Goal: Task Accomplishment & Management: Manage account settings

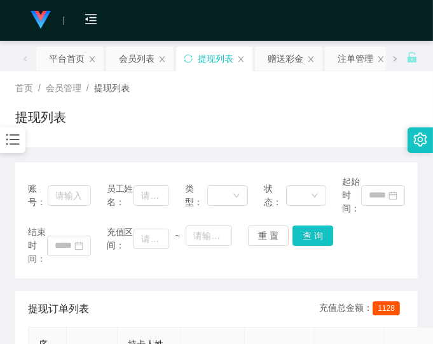
click at [365, 136] on div "提现列表" at bounding box center [216, 122] width 403 height 29
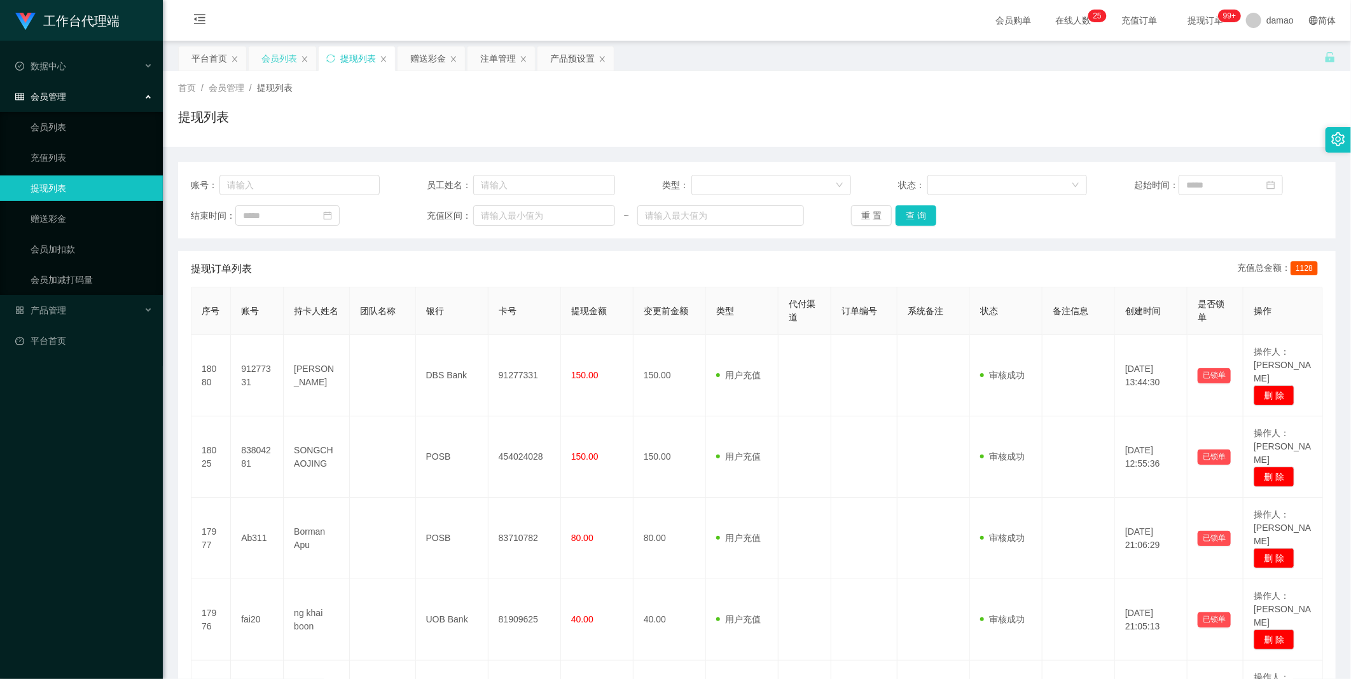
click at [287, 57] on div "会员列表" at bounding box center [279, 58] width 36 height 24
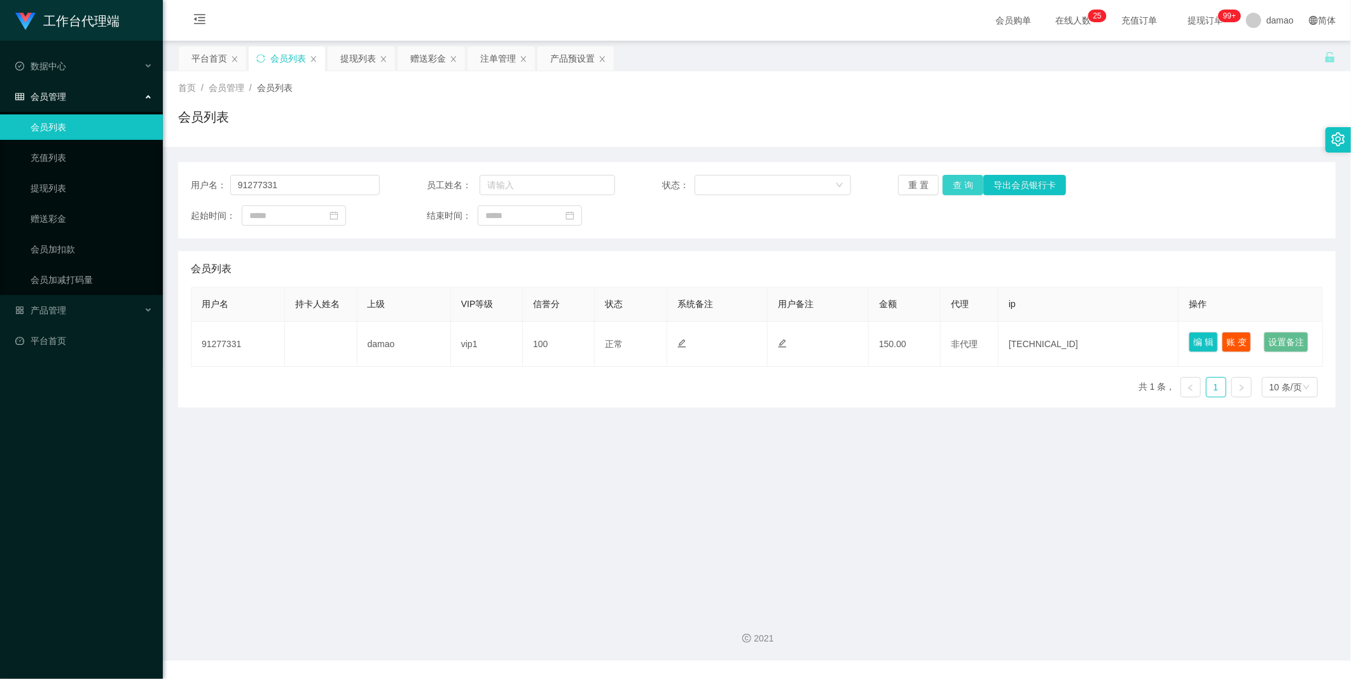
click at [433, 179] on button "查 询" at bounding box center [963, 185] width 41 height 20
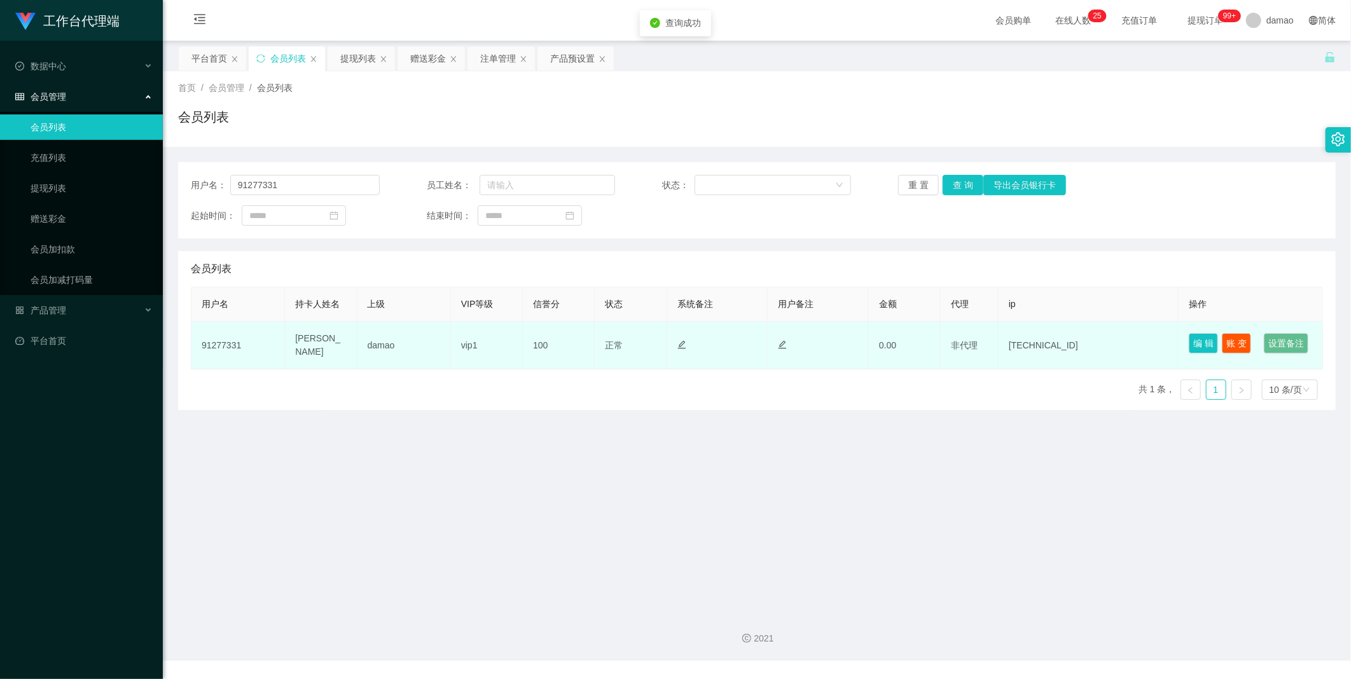
click at [230, 343] on td "91277331" at bounding box center [238, 346] width 94 height 48
click at [232, 343] on td "91277331" at bounding box center [238, 346] width 94 height 48
copy td "91277331"
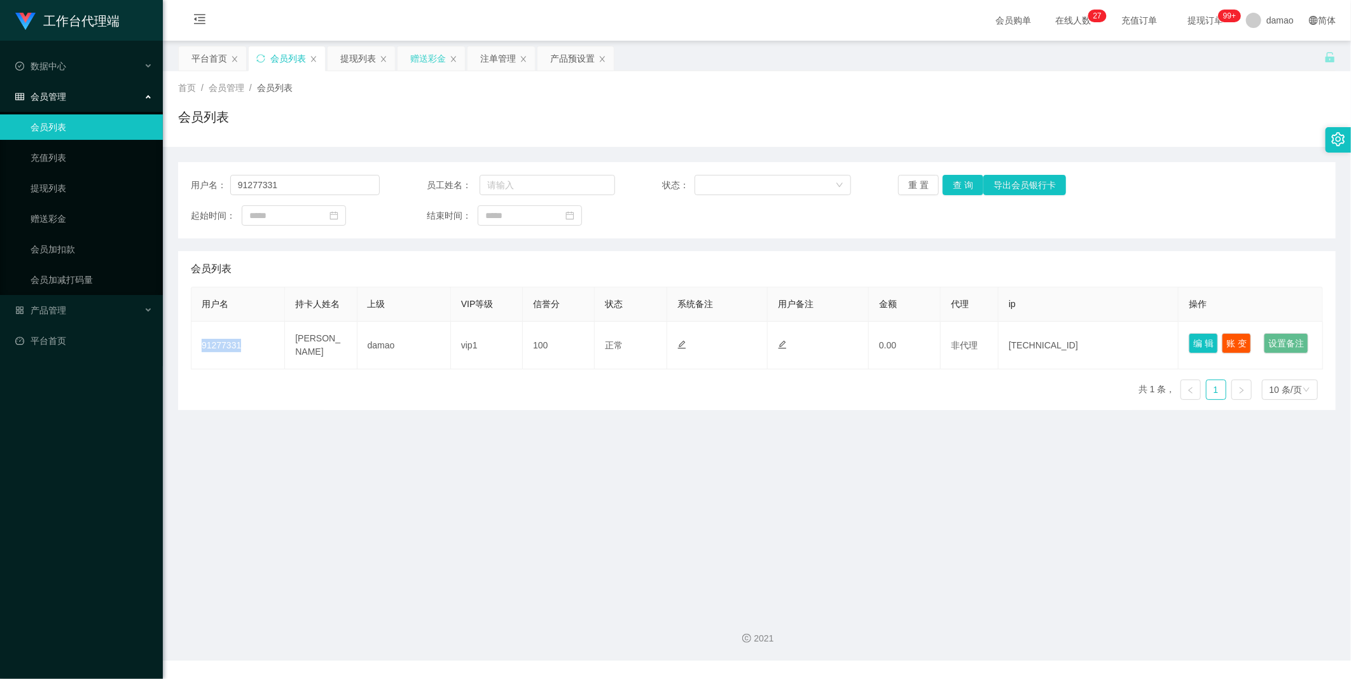
click at [424, 59] on div "赠送彩金" at bounding box center [428, 58] width 36 height 24
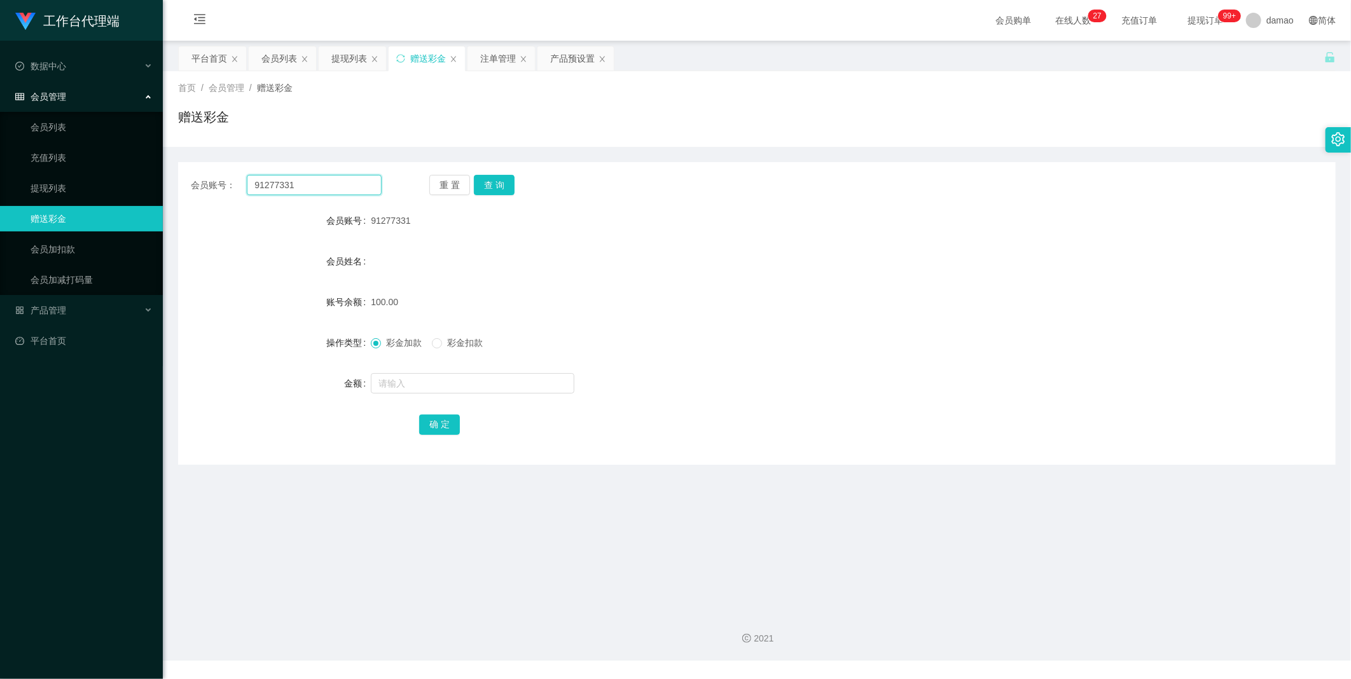
drag, startPoint x: 304, startPoint y: 183, endPoint x: 70, endPoint y: 128, distance: 240.6
click at [93, 137] on section "工作台代理端 数据中心 会员管理 会员列表 充值列表 提现列表 赠送彩金 会员加扣款 会员加减打码量 产品管理 平台首页 保存配置 重置配置 整体风格设置 主…" at bounding box center [675, 330] width 1351 height 661
click at [433, 181] on button "查 询" at bounding box center [494, 185] width 41 height 20
click at [396, 343] on input "text" at bounding box center [473, 383] width 204 height 20
type input "5"
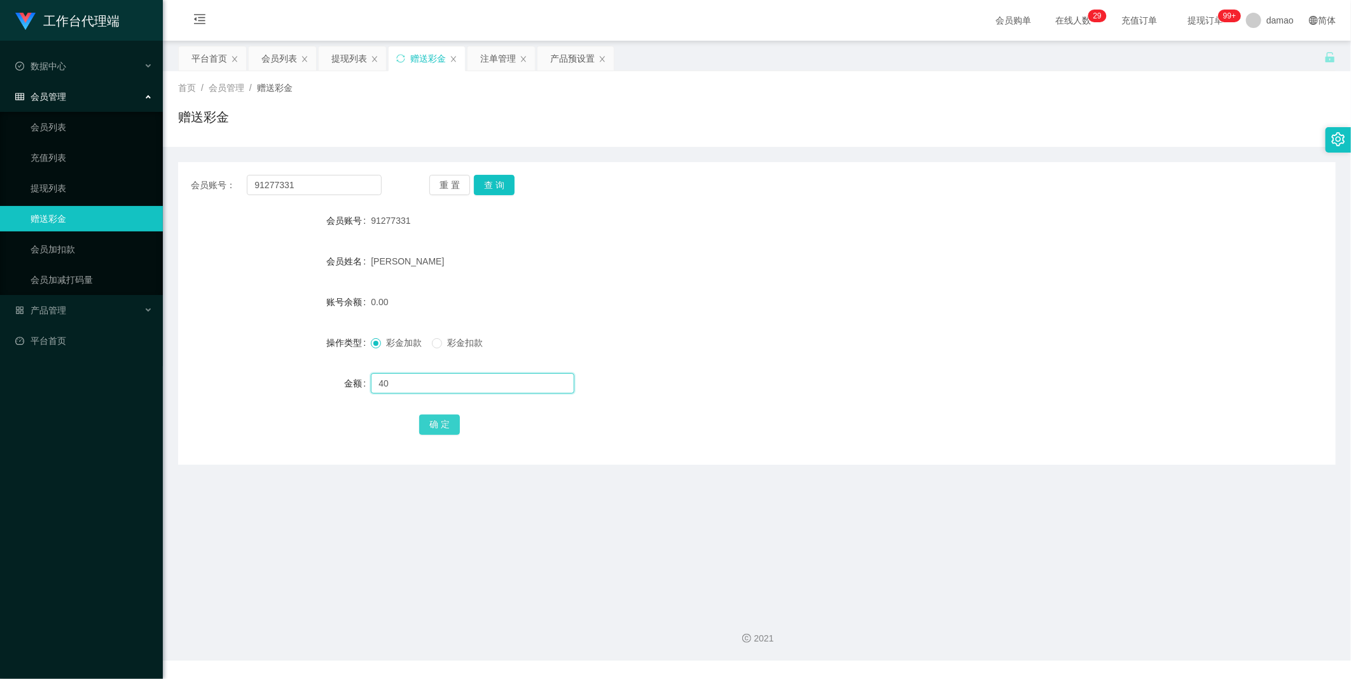
type input "40"
click at [433, 343] on button "确 定" at bounding box center [439, 425] width 41 height 20
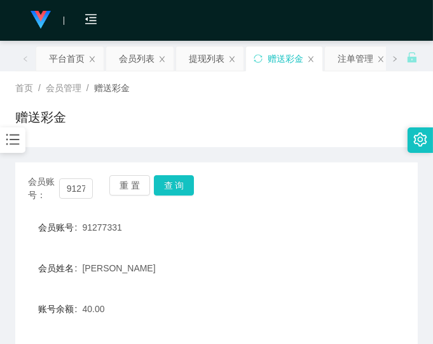
click at [385, 219] on div "会员账号 91277331" at bounding box center [216, 226] width 403 height 25
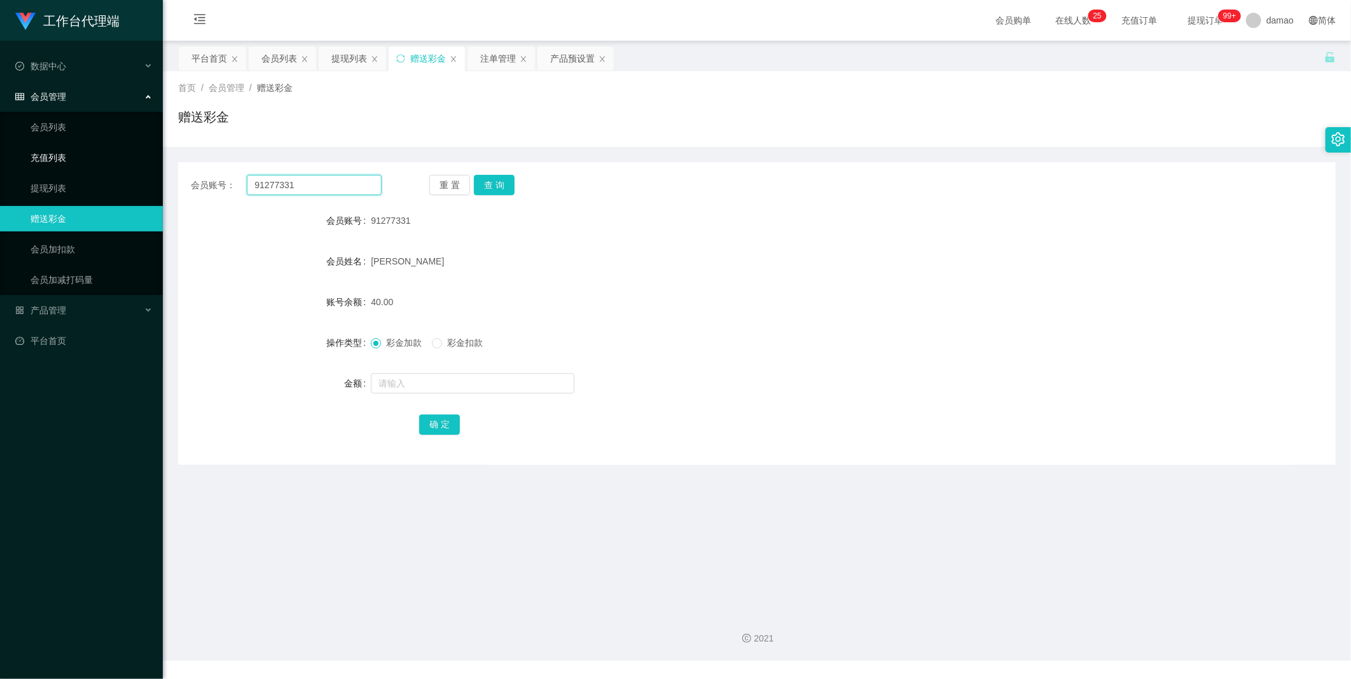
drag, startPoint x: 170, startPoint y: 161, endPoint x: 148, endPoint y: 153, distance: 23.5
click at [141, 156] on section "工作台代理端 数据中心 会员管理 会员列表 充值列表 提现列表 赠送彩金 会员加扣款 会员加减打码量 产品管理 平台首页 保存配置 重置配置 整体风格设置 主…" at bounding box center [675, 330] width 1351 height 661
paste input "8380428"
type input "83804281"
click at [433, 188] on button "查 询" at bounding box center [494, 185] width 41 height 20
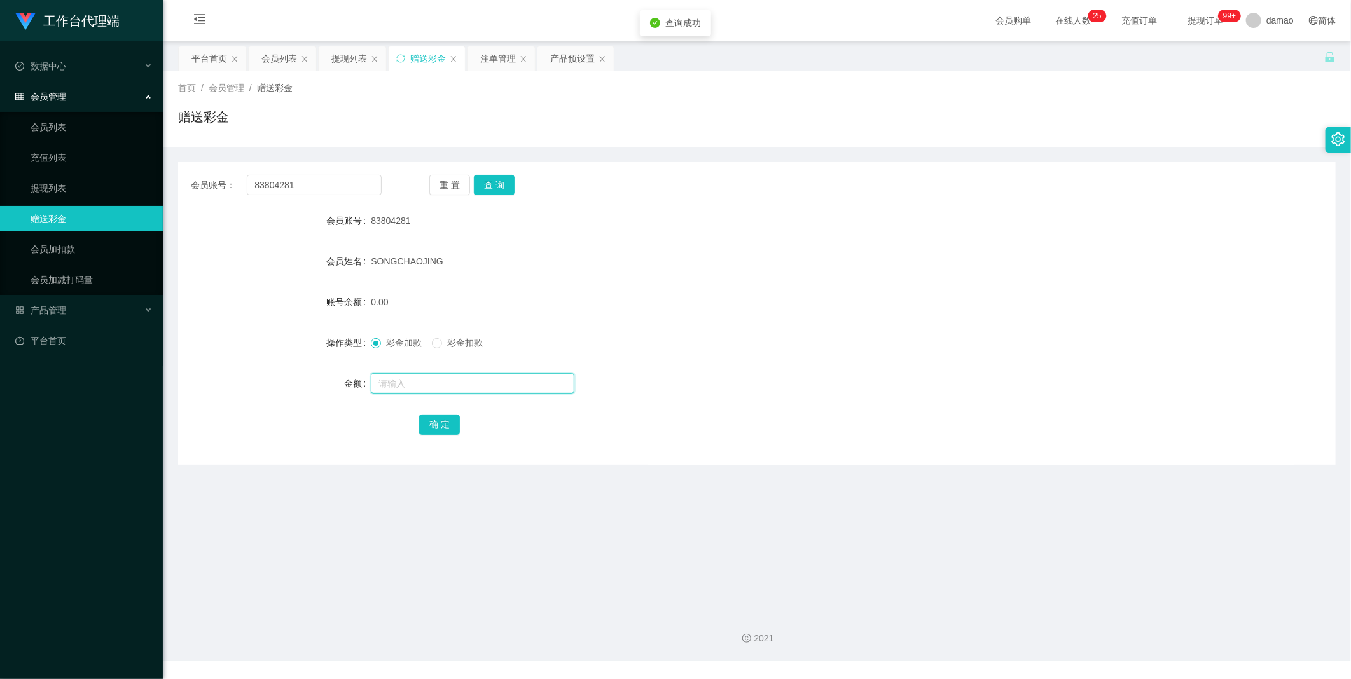
click at [418, 343] on input "text" at bounding box center [473, 383] width 204 height 20
type input "300"
click at [433, 343] on button "确 定" at bounding box center [439, 425] width 41 height 20
click at [275, 55] on div "会员列表" at bounding box center [279, 58] width 36 height 24
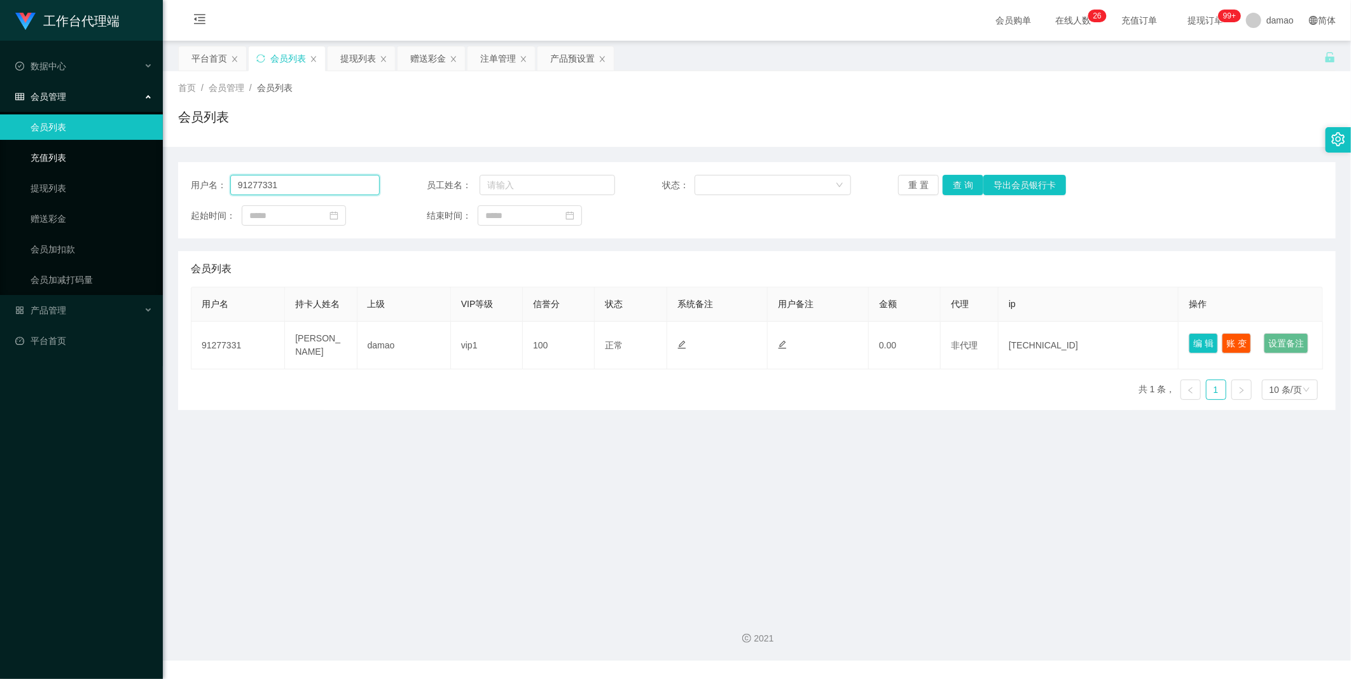
drag, startPoint x: 324, startPoint y: 187, endPoint x: 87, endPoint y: 146, distance: 240.8
click at [94, 146] on section "工作台代理端 数据中心 会员管理 会员列表 充值列表 提现列表 赠送彩金 会员加扣款 会员加减打码量 产品管理 平台首页 保存配置 重置配置 整体风格设置 主…" at bounding box center [675, 330] width 1351 height 661
paste input "8380428"
type input "83804281"
click at [433, 181] on button "查 询" at bounding box center [963, 185] width 41 height 20
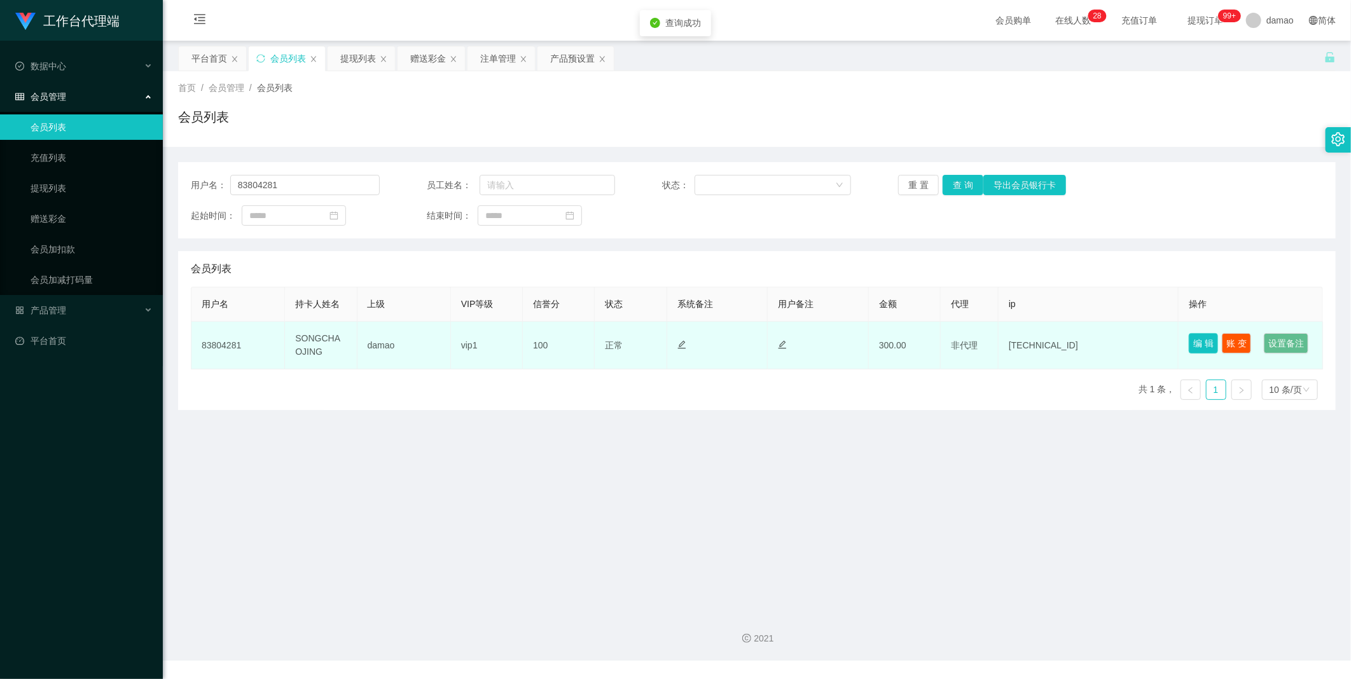
click at [433, 335] on button "编 辑" at bounding box center [1203, 343] width 29 height 20
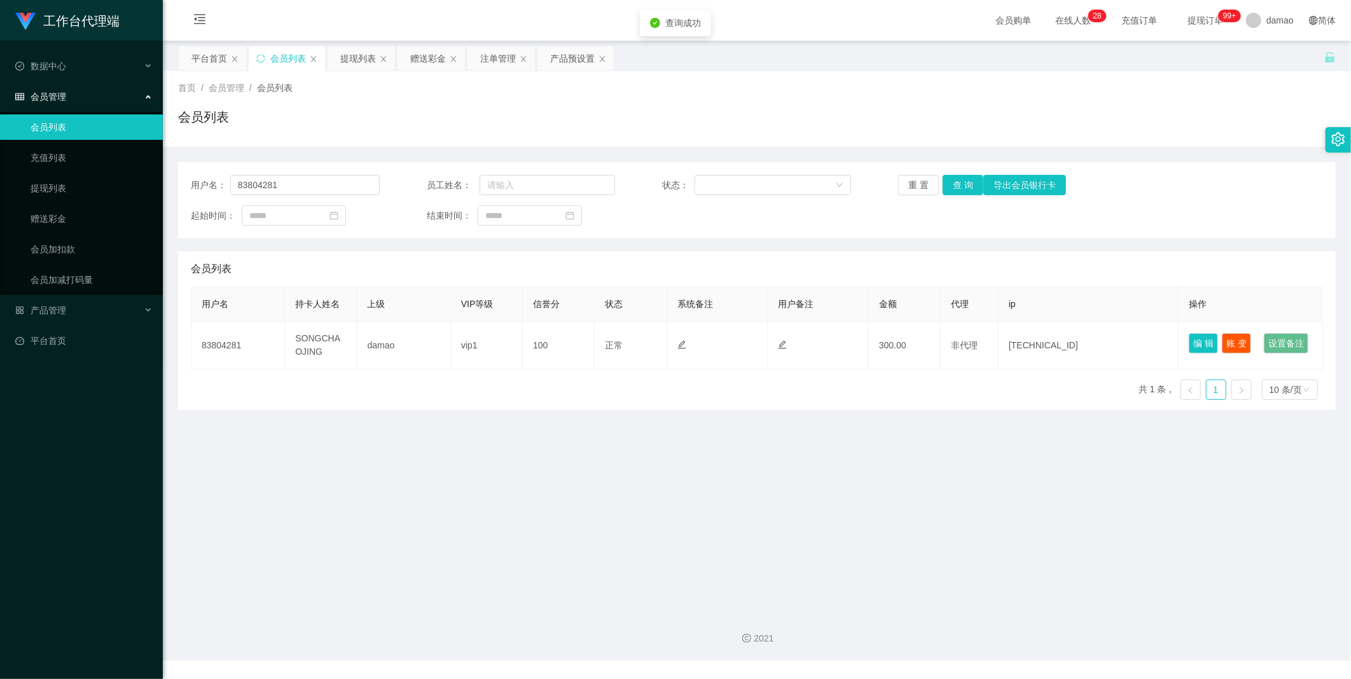
type input "83804281"
type input "SONGCHAOJING"
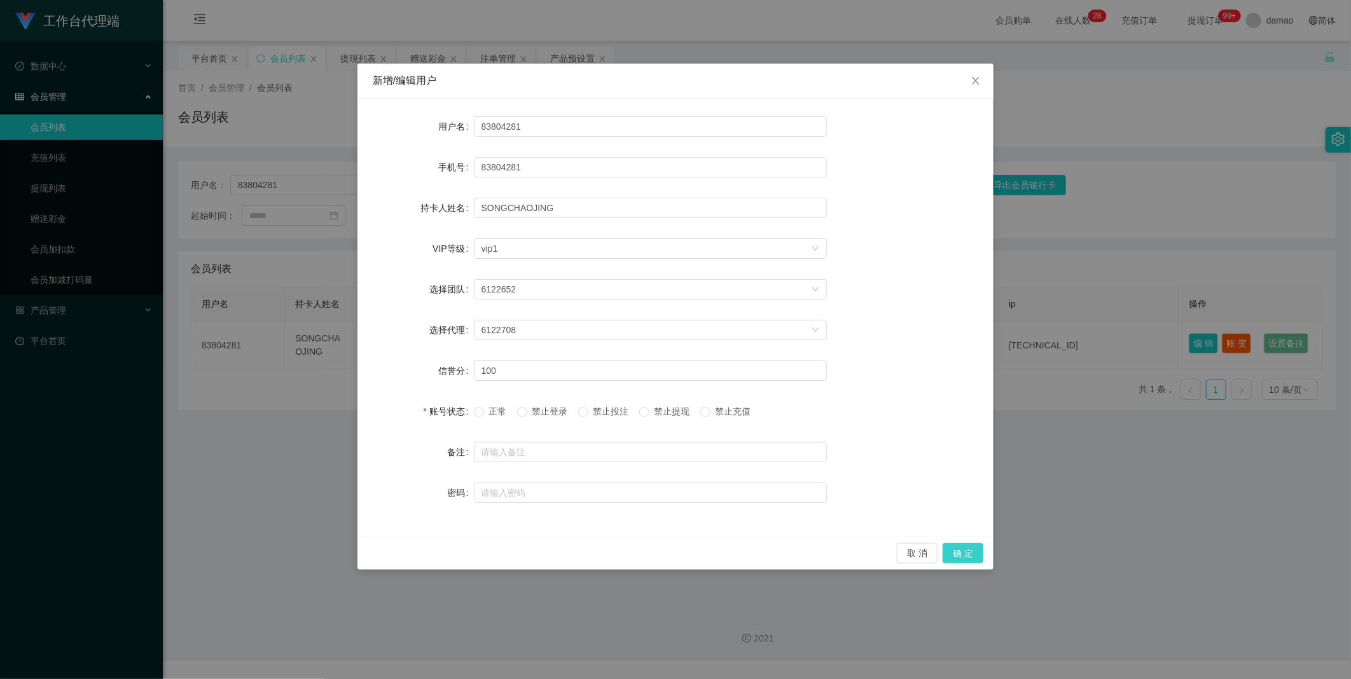
click at [433, 343] on button "确 定" at bounding box center [963, 553] width 41 height 20
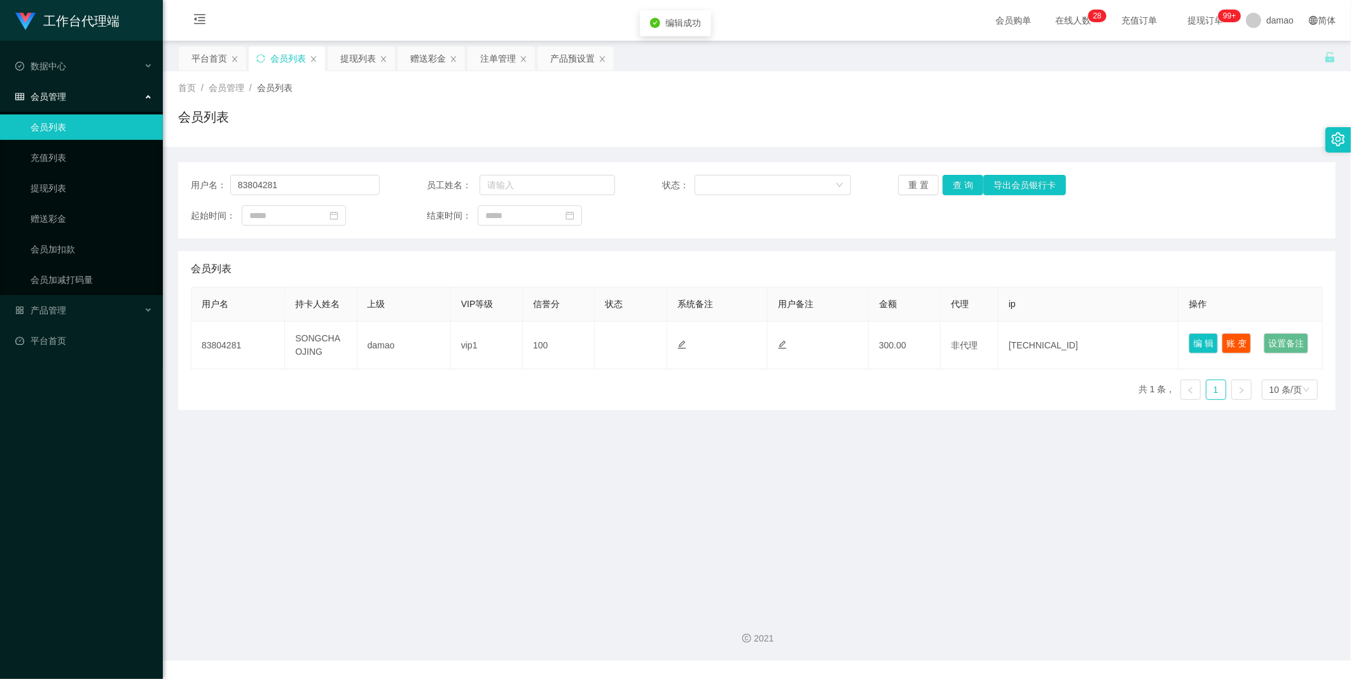
click at [433, 343] on main "关闭左侧 关闭右侧 关闭其它 刷新页面 平台首页 会员列表 提现列表 赠送彩金 注单管理 产品预设置 首页 / 会员管理 / 会员列表 / 会员列表 用户名：…" at bounding box center [757, 321] width 1188 height 561
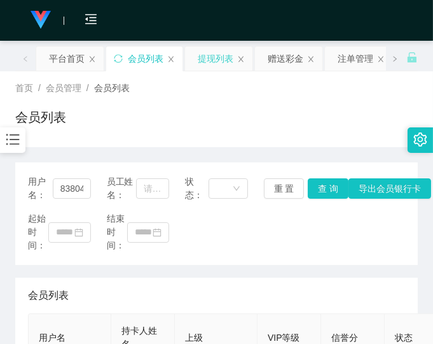
click at [218, 60] on div "提现列表" at bounding box center [216, 58] width 36 height 24
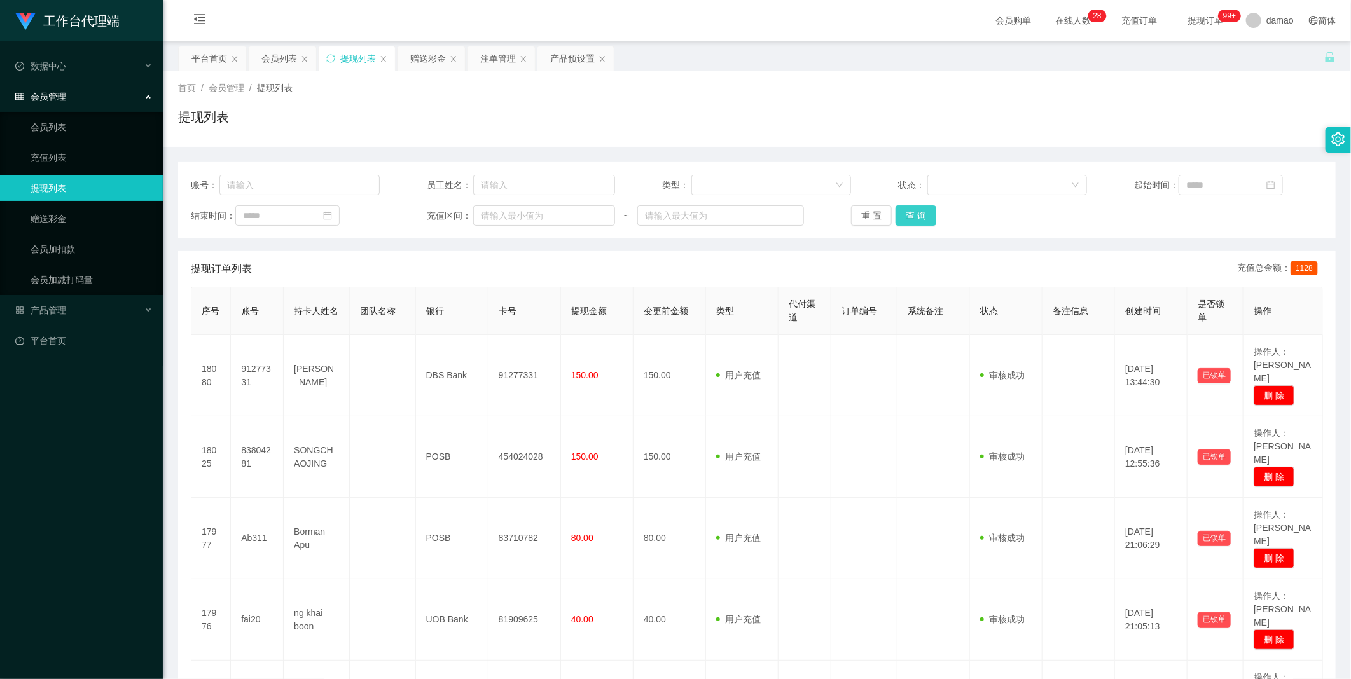
click at [433, 215] on button "查 询" at bounding box center [916, 215] width 41 height 20
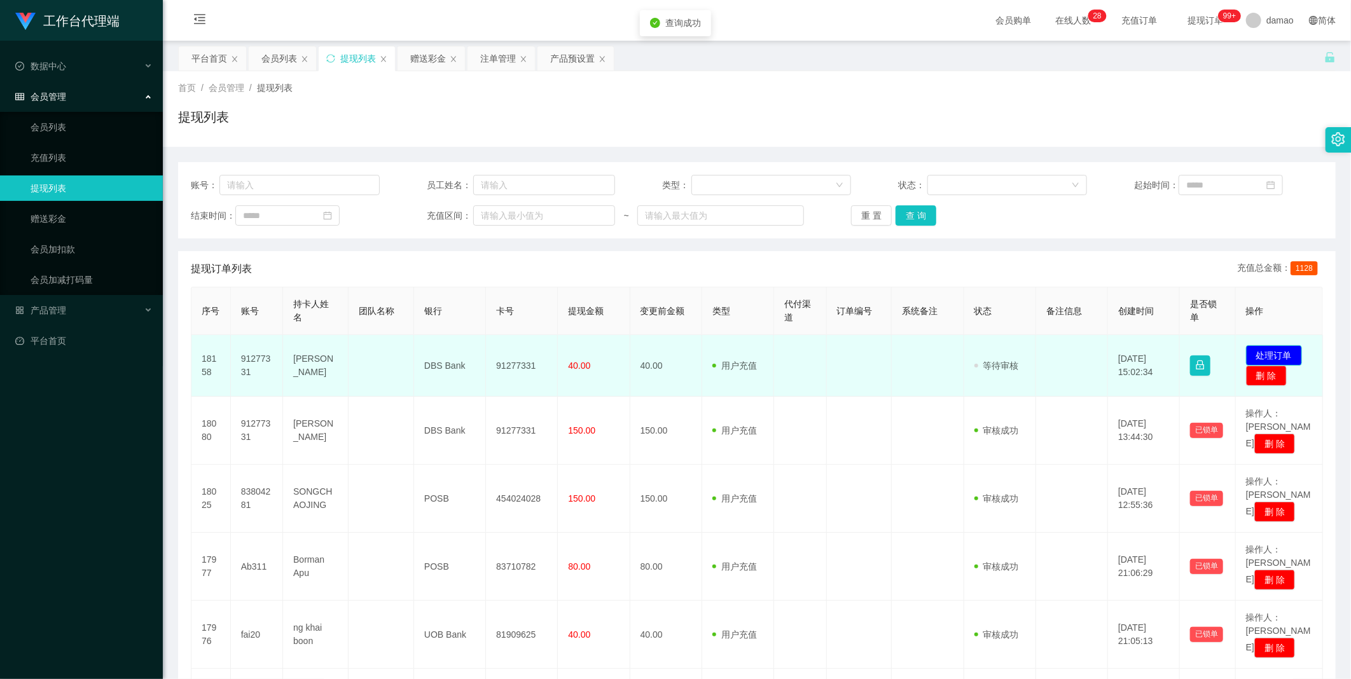
click at [433, 343] on button "处理订单" at bounding box center [1274, 355] width 56 height 20
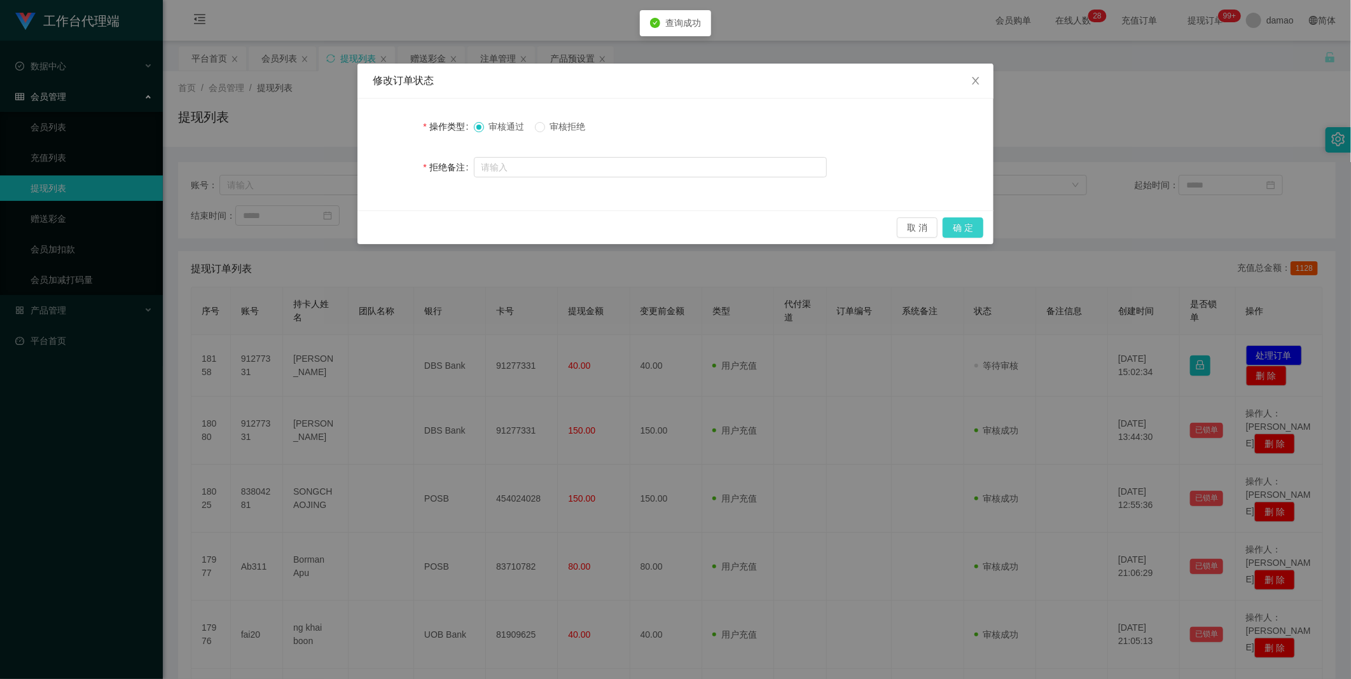
click at [433, 228] on button "确 定" at bounding box center [963, 228] width 41 height 20
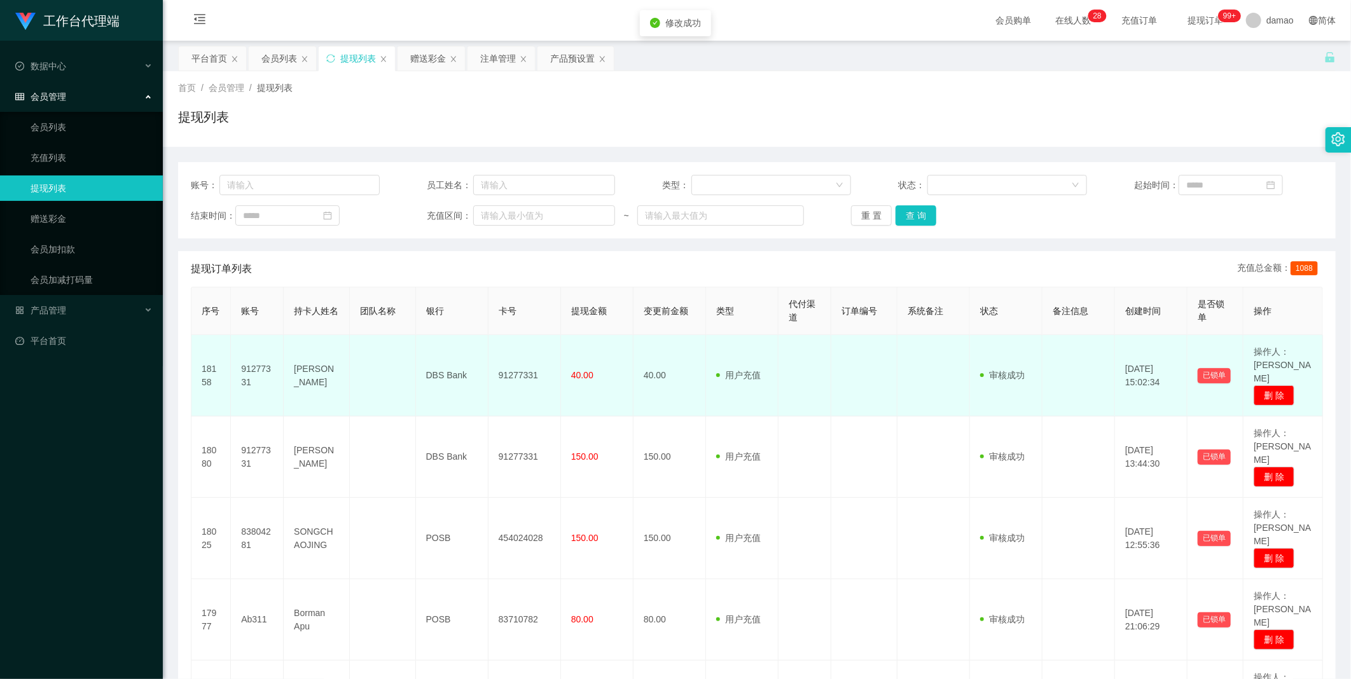
click at [433, 343] on td "91277331" at bounding box center [525, 375] width 73 height 81
copy td "91277331"
